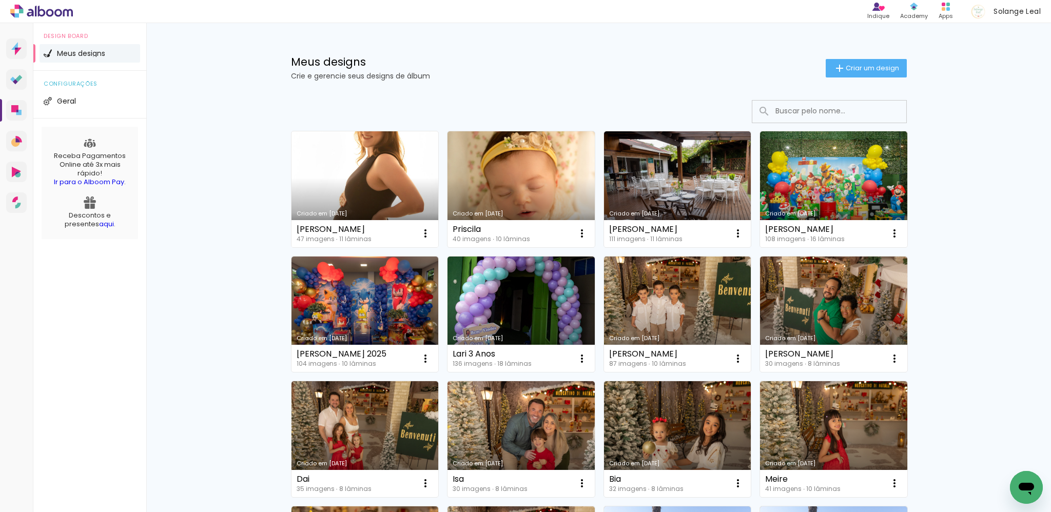
click at [395, 171] on link "Criado em 08/08/25" at bounding box center [364, 189] width 147 height 116
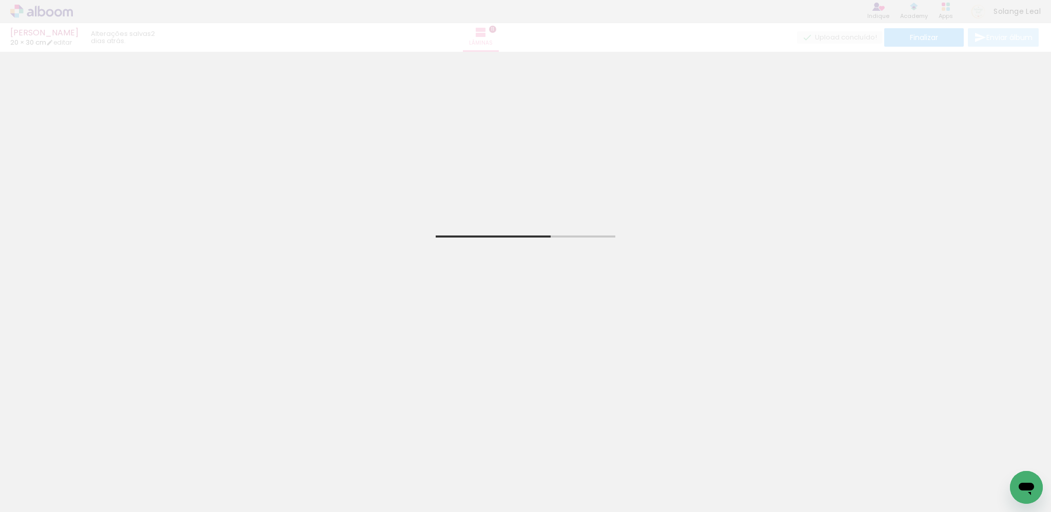
scroll to position [0, 1341]
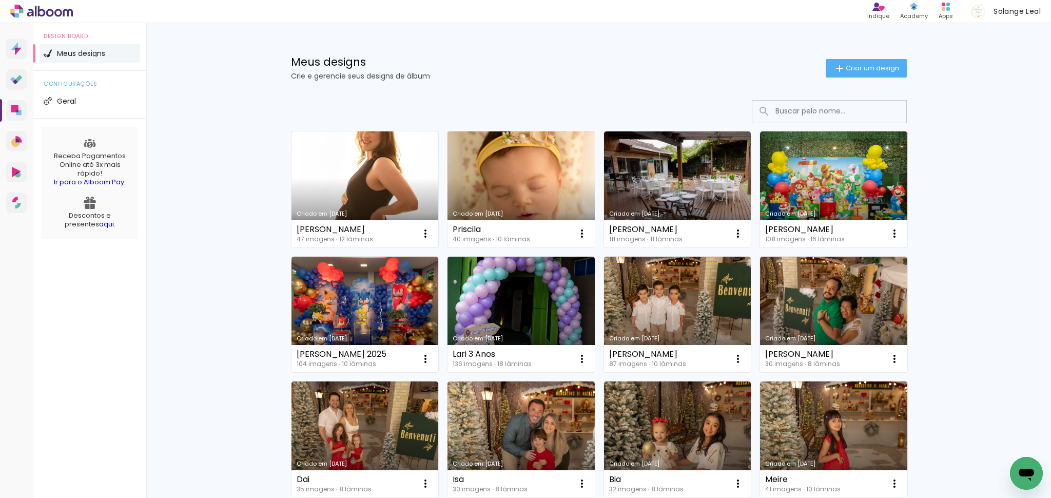
click at [528, 179] on link "Criado em 08/08/25" at bounding box center [520, 189] width 147 height 116
